Goal: Task Accomplishment & Management: Complete application form

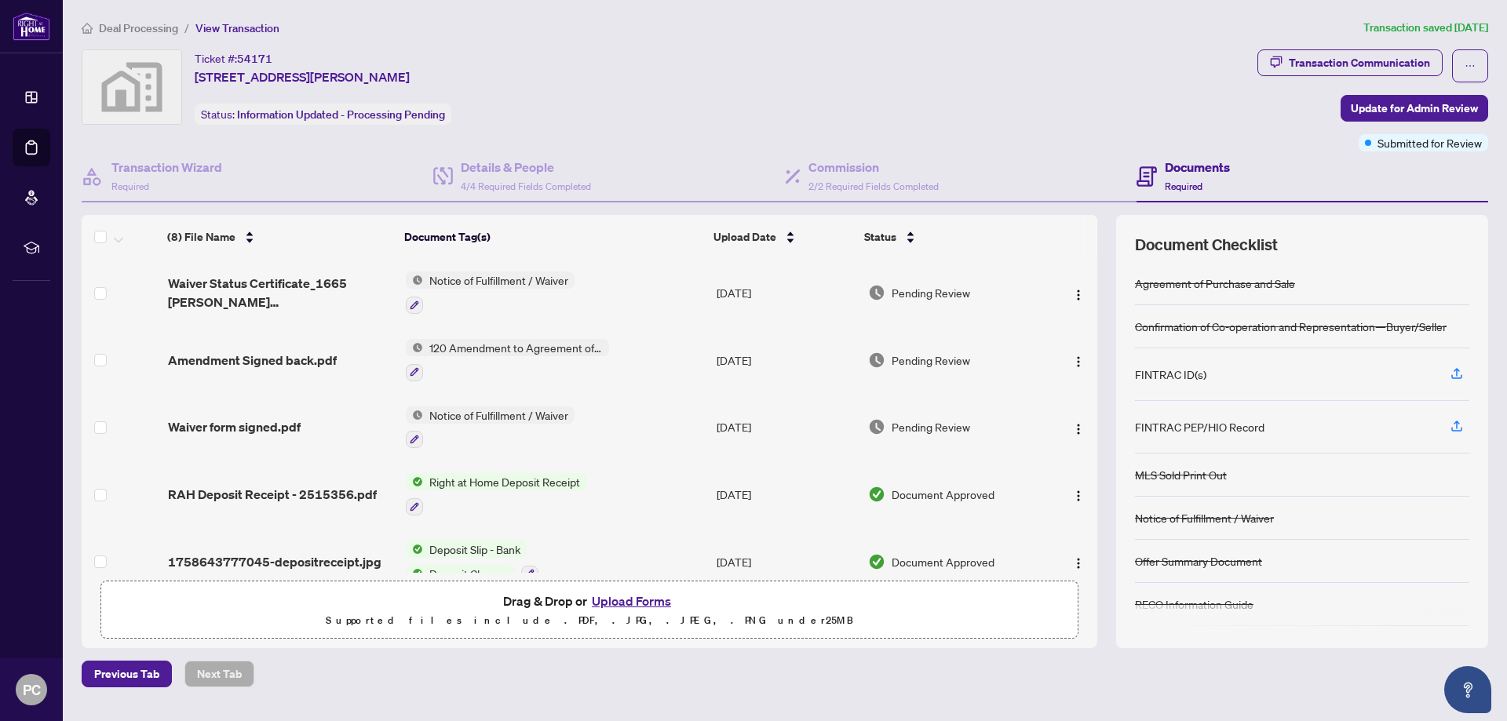
scroll to position [221, 0]
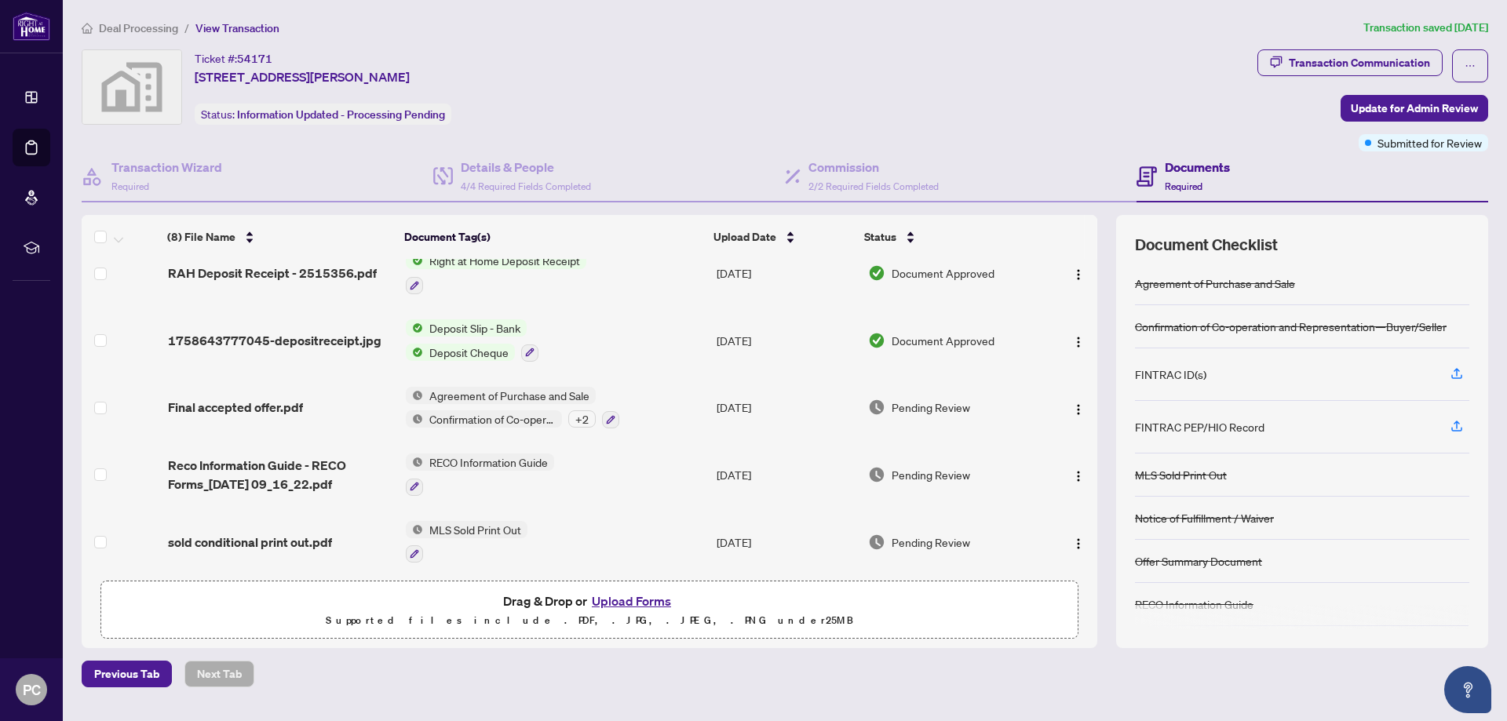
click at [626, 603] on button "Upload Forms" at bounding box center [631, 601] width 89 height 20
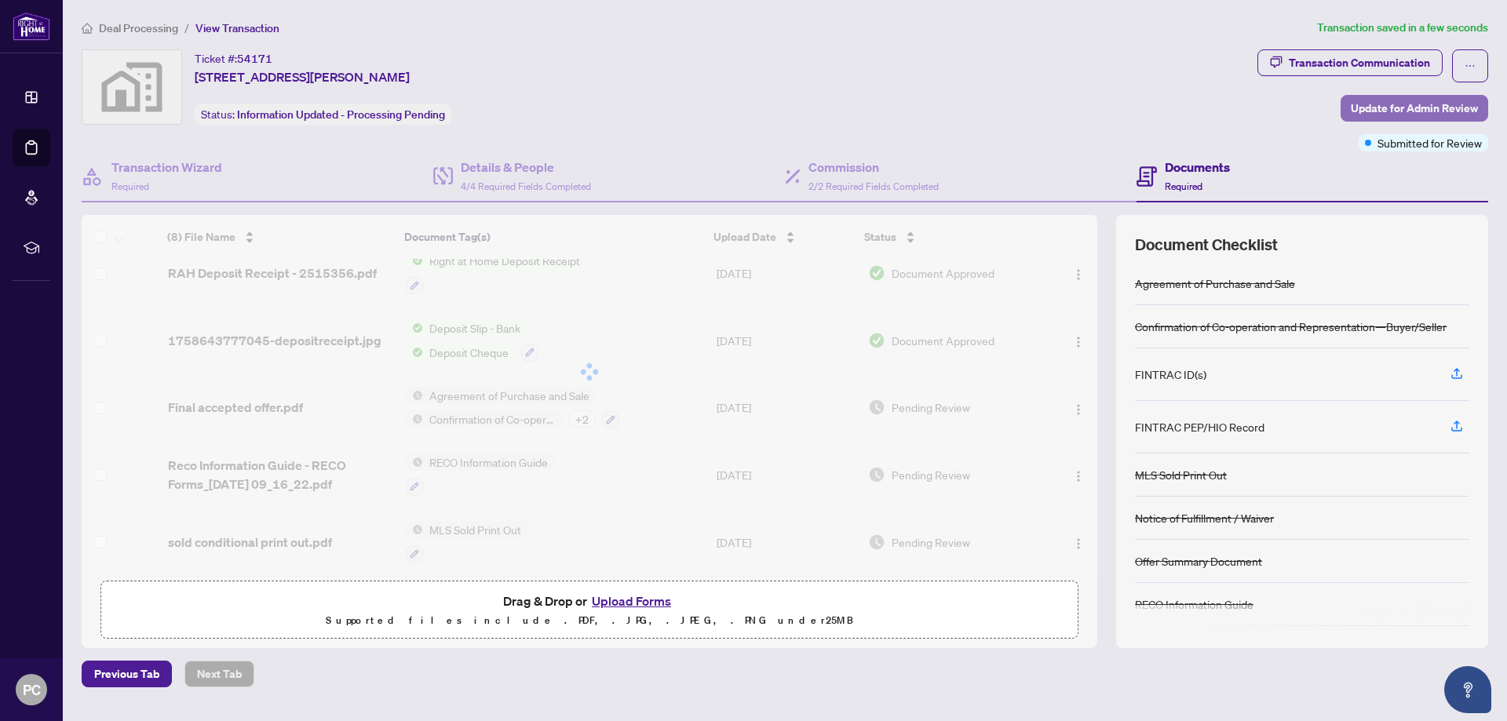
click at [1406, 102] on span "Update for Admin Review" at bounding box center [1414, 108] width 127 height 25
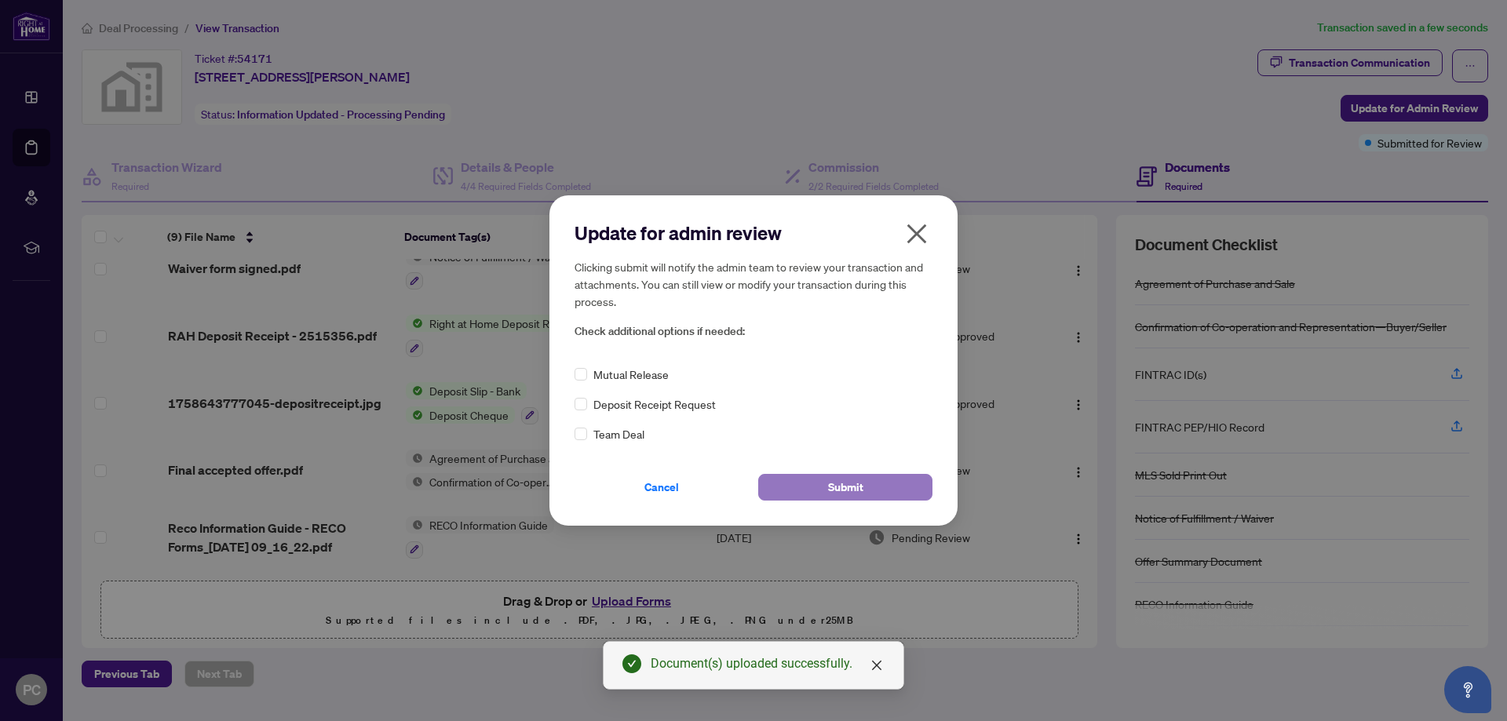
click at [795, 494] on button "Submit" at bounding box center [845, 487] width 174 height 27
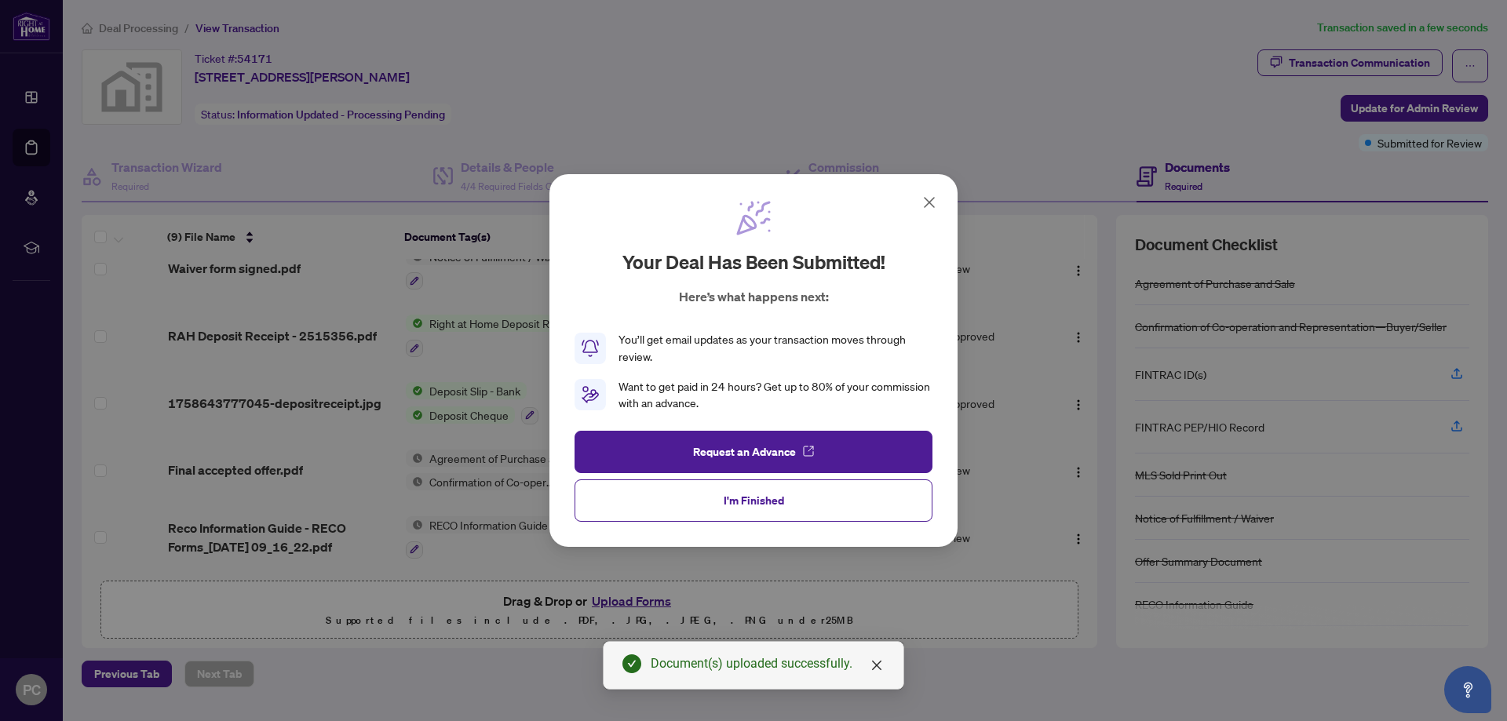
click at [934, 202] on icon at bounding box center [929, 202] width 19 height 19
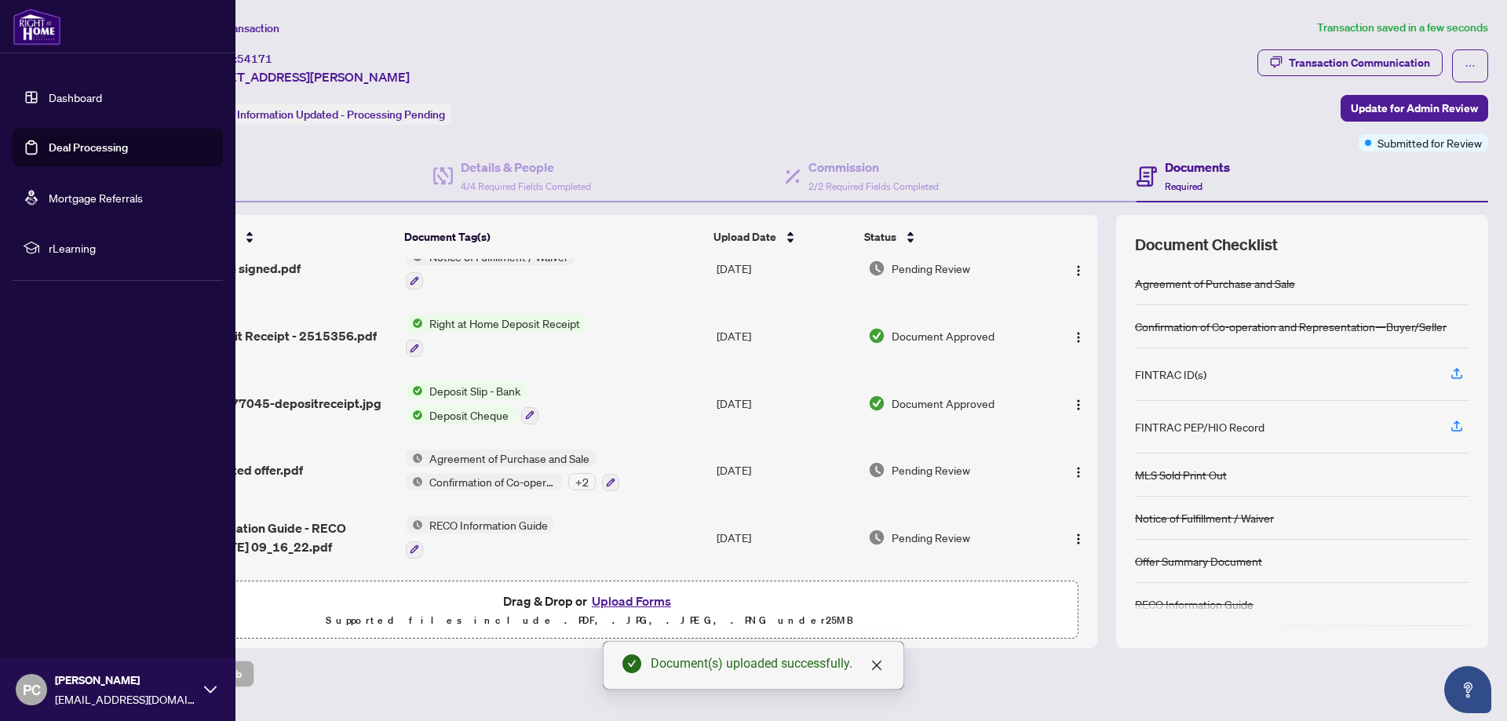
click at [97, 99] on link "Dashboard" at bounding box center [75, 97] width 53 height 14
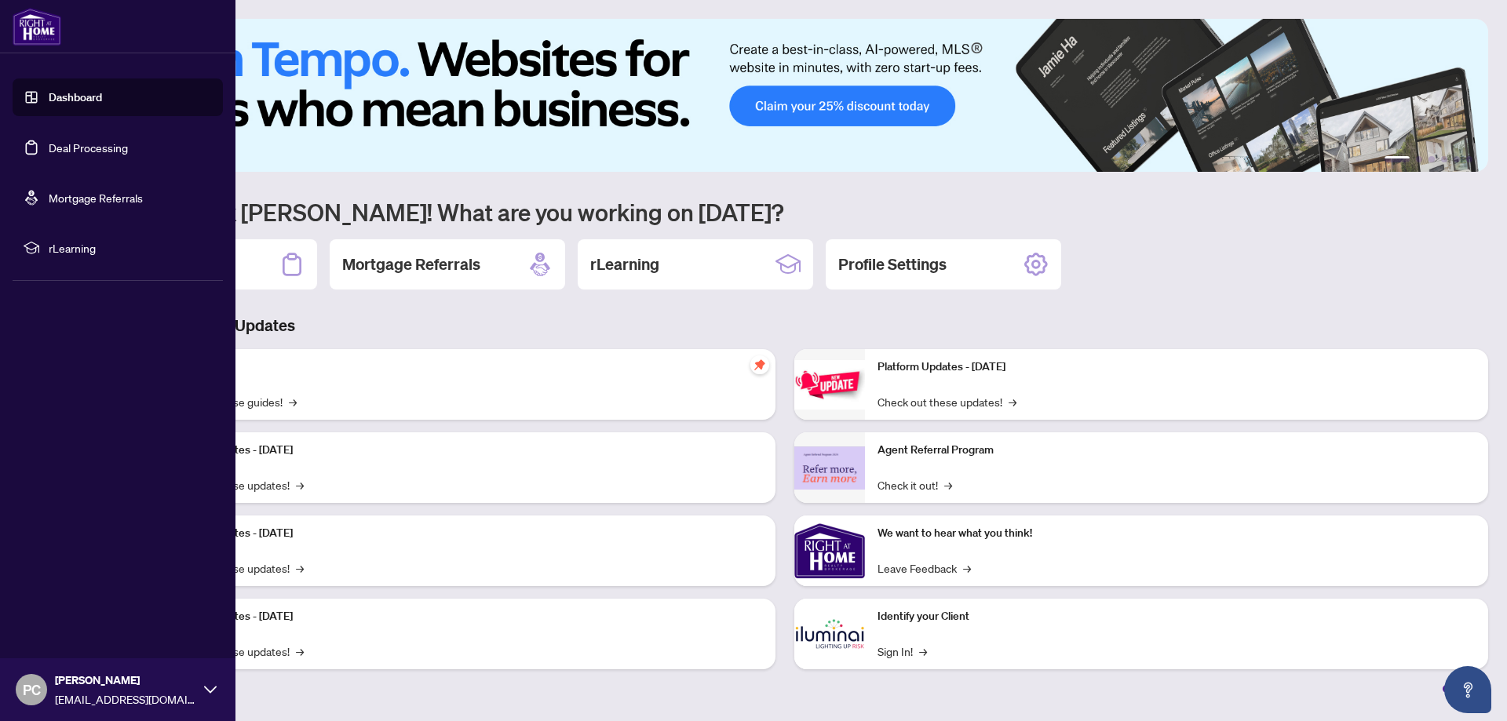
click at [65, 119] on ul "Dashboard Deal Processing Mortgage Referrals rLearning" at bounding box center [118, 172] width 210 height 188
click at [78, 148] on link "Deal Processing" at bounding box center [88, 147] width 79 height 14
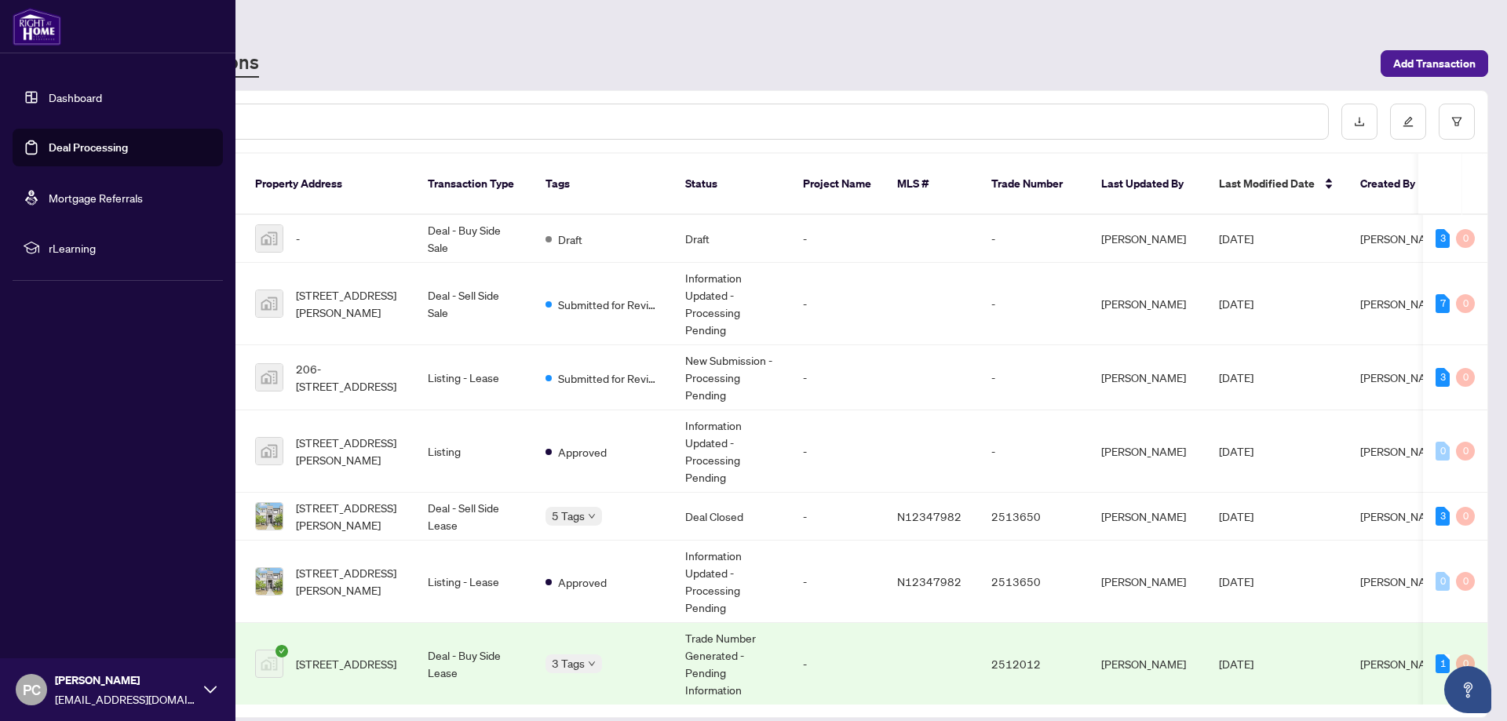
click at [75, 97] on link "Dashboard" at bounding box center [75, 97] width 53 height 14
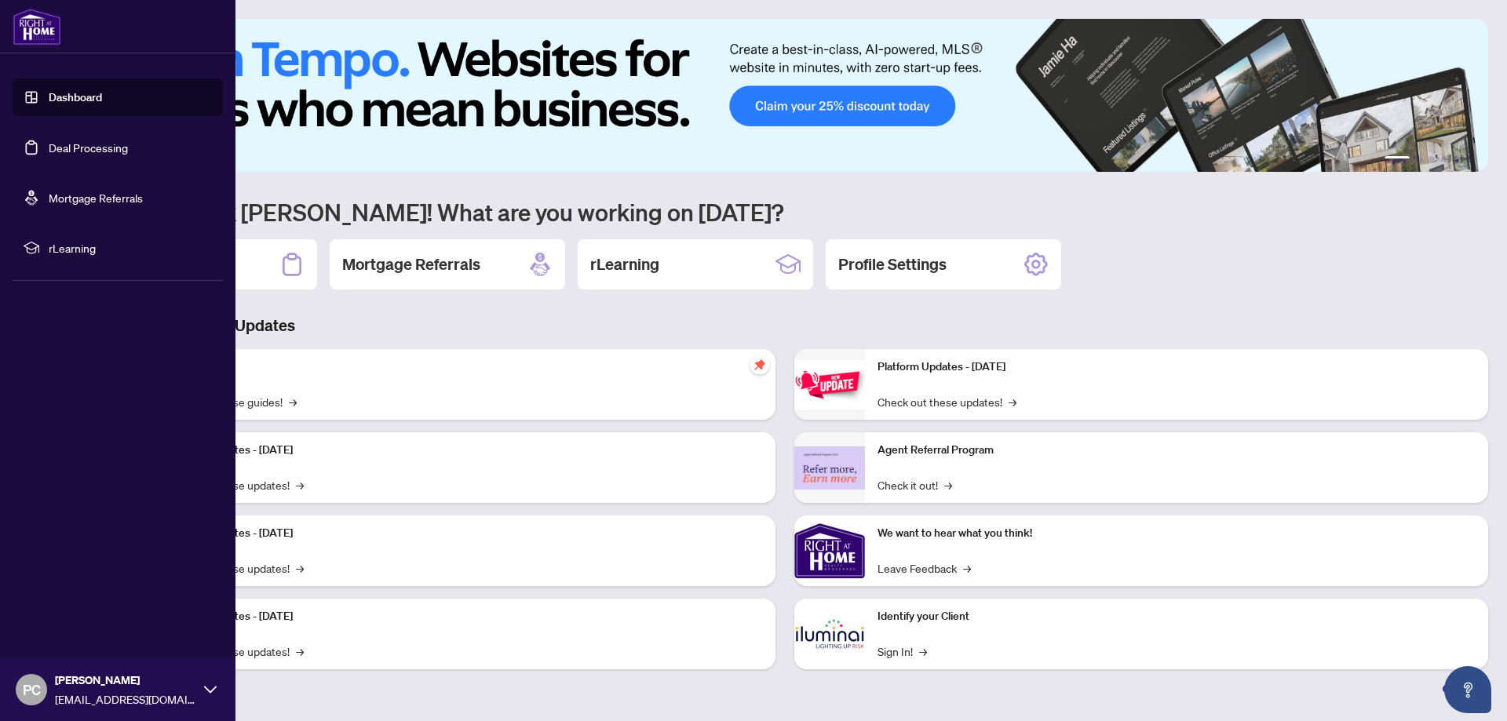
click at [82, 146] on link "Deal Processing" at bounding box center [88, 147] width 79 height 14
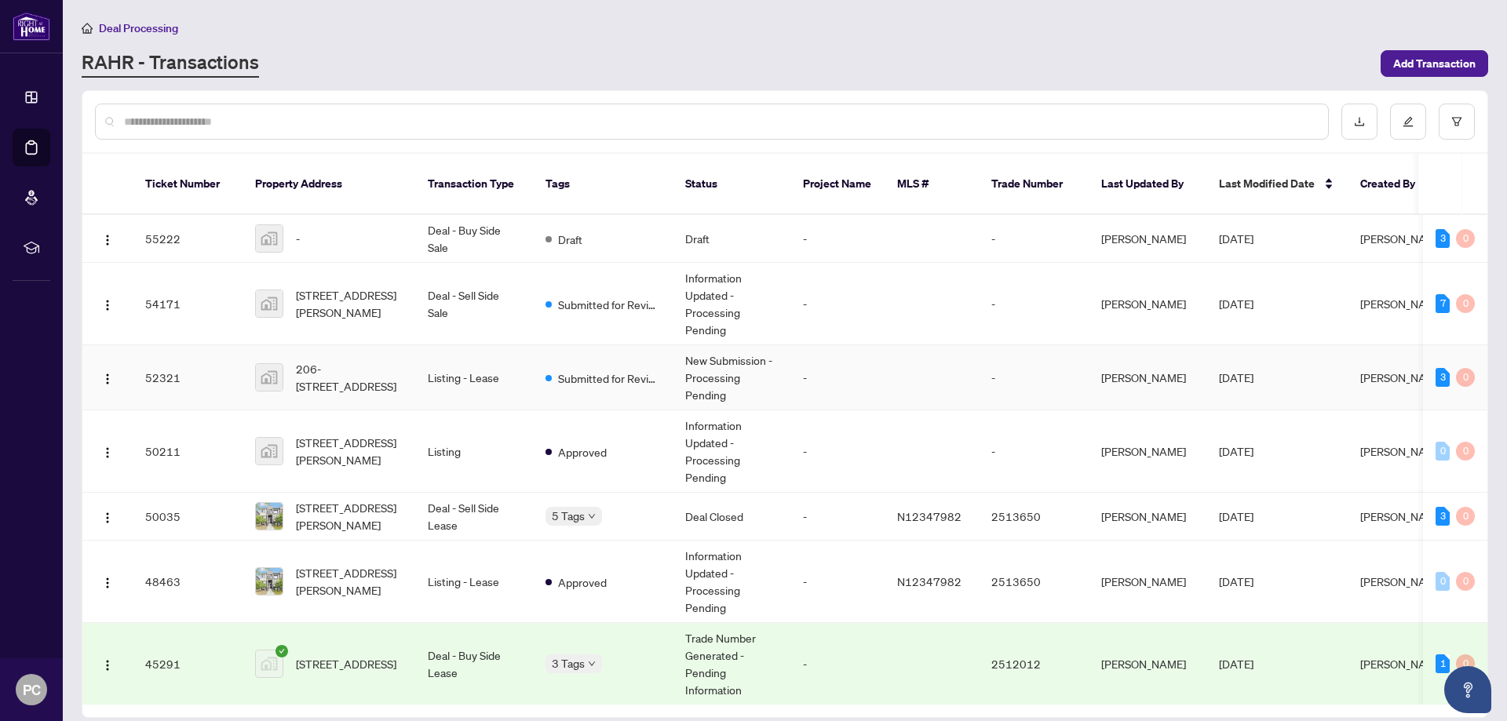
click at [724, 370] on td "New Submission - Processing Pending" at bounding box center [732, 377] width 118 height 65
